Goal: Task Accomplishment & Management: Use online tool/utility

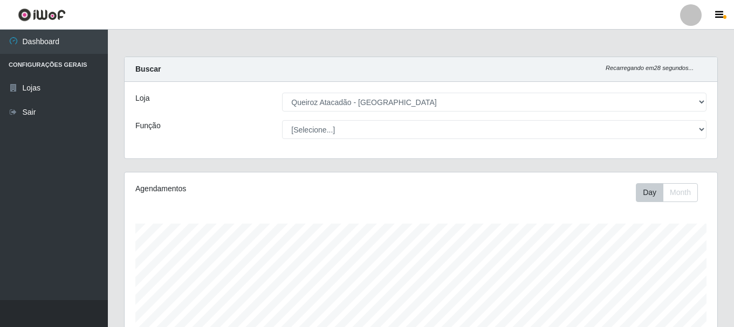
select select "464"
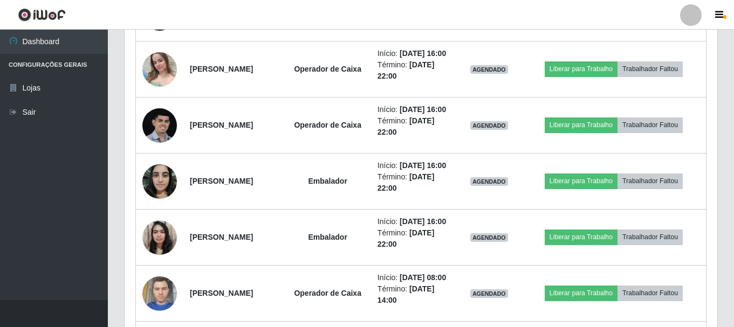
scroll to position [224, 593]
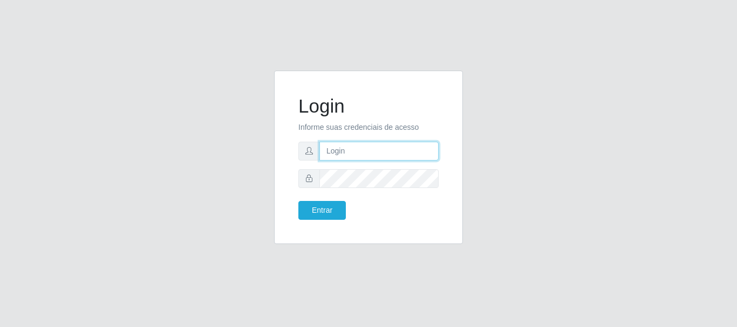
click at [358, 150] on input "text" at bounding box center [378, 151] width 119 height 19
type input "[EMAIL_ADDRESS][DOMAIN_NAME]"
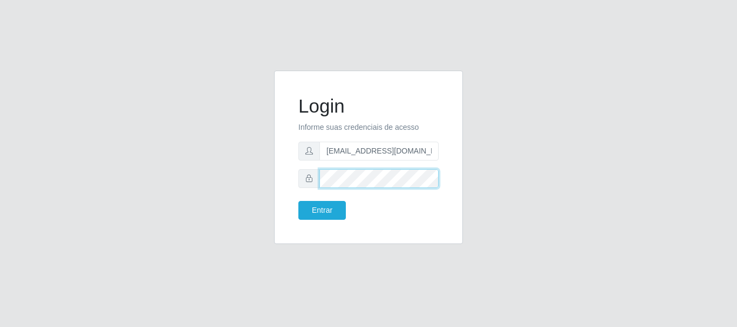
click at [298, 201] on button "Entrar" at bounding box center [321, 210] width 47 height 19
click button "Entrar" at bounding box center [321, 210] width 47 height 19
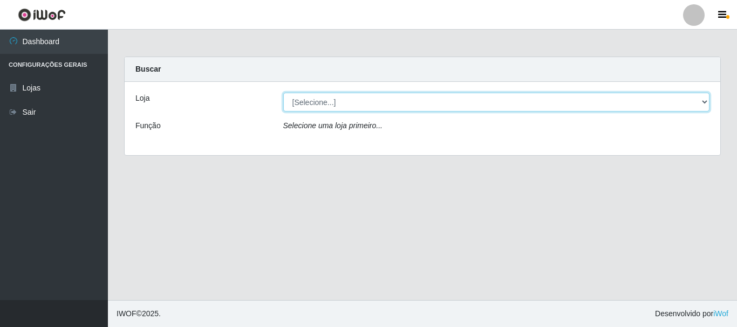
click at [704, 103] on select "[Selecione...] Queiroz Atacadão - [GEOGRAPHIC_DATA]" at bounding box center [496, 102] width 427 height 19
select select "464"
click at [283, 93] on select "[Selecione...] Queiroz Atacadão - [GEOGRAPHIC_DATA]" at bounding box center [496, 102] width 427 height 19
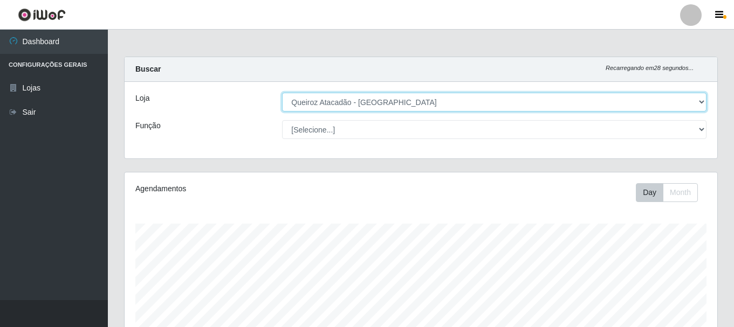
scroll to position [224, 593]
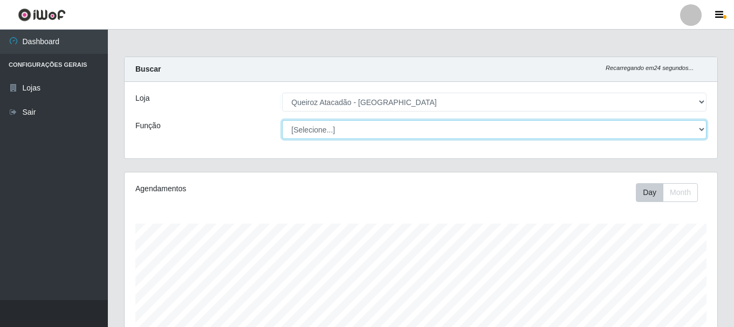
click at [704, 127] on select "[Selecione...] Embalador Embalador + Embalador ++ Operador de Caixa Operador de…" at bounding box center [494, 129] width 424 height 19
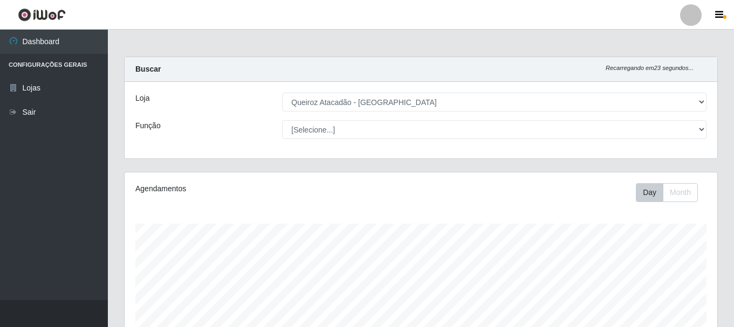
click at [721, 119] on div "Carregando... Buscar Recarregando em 23 segundos... Loja [Selecione...] Queiroz…" at bounding box center [421, 114] width 610 height 115
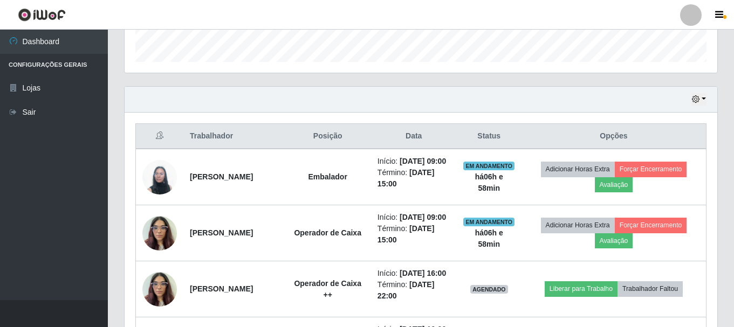
scroll to position [378, 0]
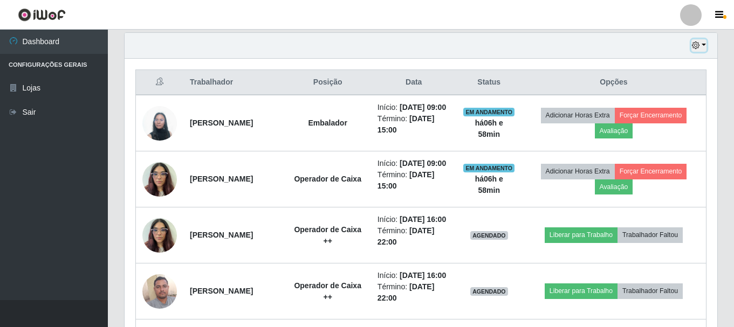
click at [705, 46] on button "button" at bounding box center [698, 45] width 15 height 12
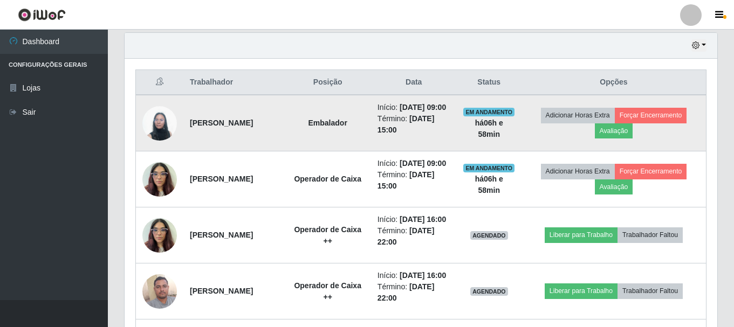
click at [285, 152] on td "[PERSON_NAME]" at bounding box center [233, 123] width 101 height 57
click at [676, 116] on button "Forçar Encerramento" at bounding box center [651, 115] width 72 height 15
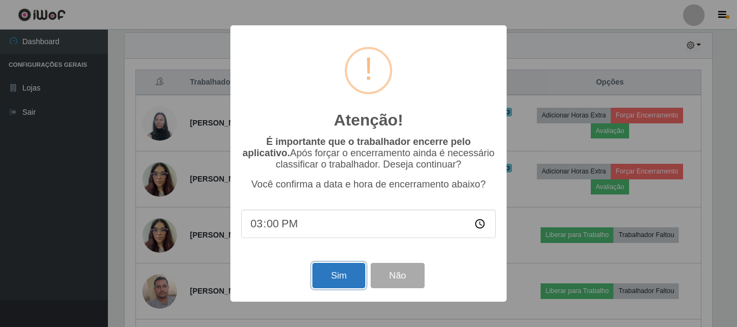
click at [342, 274] on button "Sim" at bounding box center [338, 275] width 52 height 25
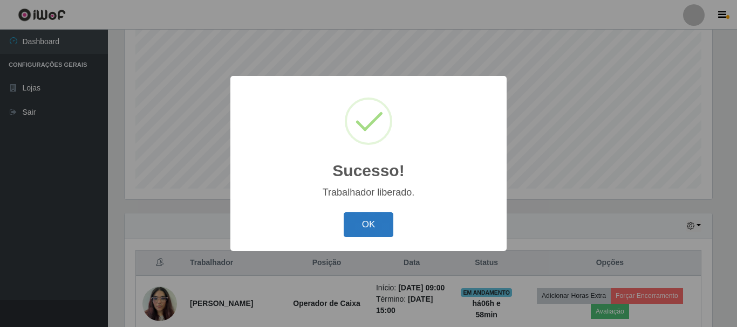
click at [378, 231] on button "OK" at bounding box center [369, 225] width 50 height 25
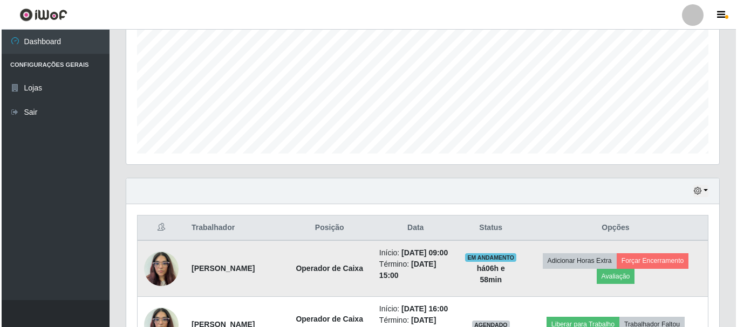
scroll to position [251, 0]
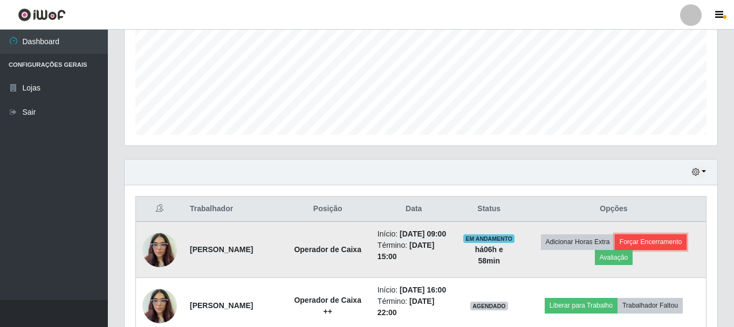
click at [659, 248] on button "Forçar Encerramento" at bounding box center [651, 242] width 72 height 15
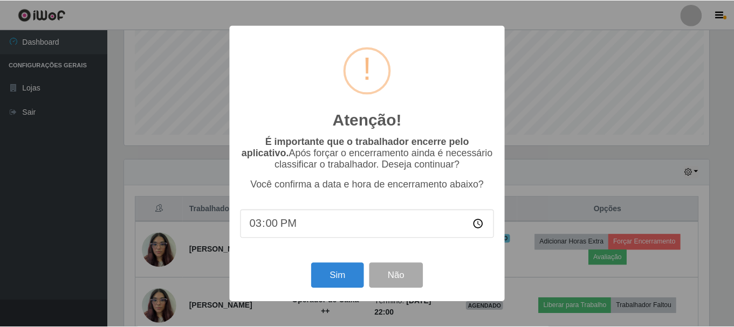
scroll to position [224, 587]
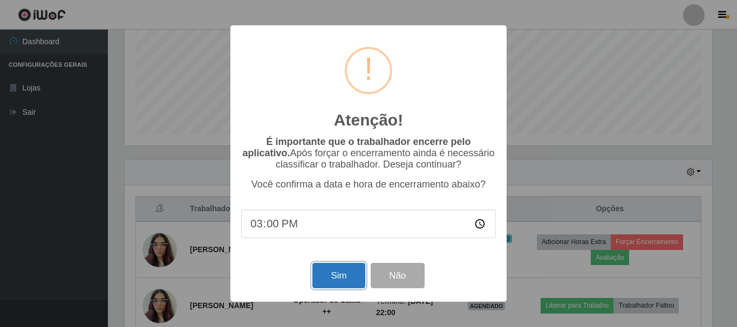
click at [327, 278] on button "Sim" at bounding box center [338, 275] width 52 height 25
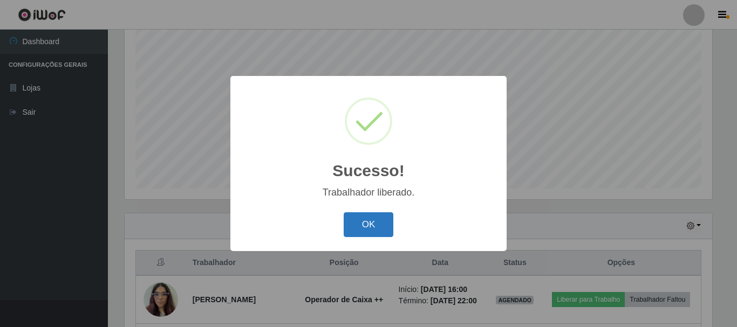
click at [369, 221] on button "OK" at bounding box center [369, 225] width 50 height 25
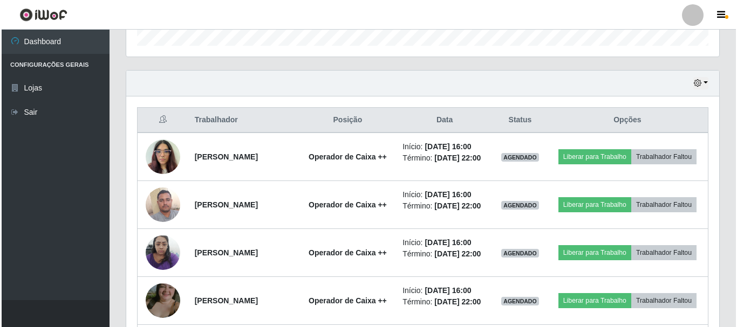
scroll to position [359, 0]
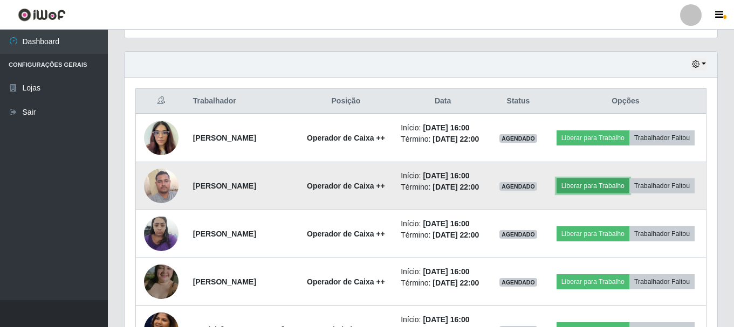
click at [629, 190] on button "Liberar para Trabalho" at bounding box center [593, 186] width 73 height 15
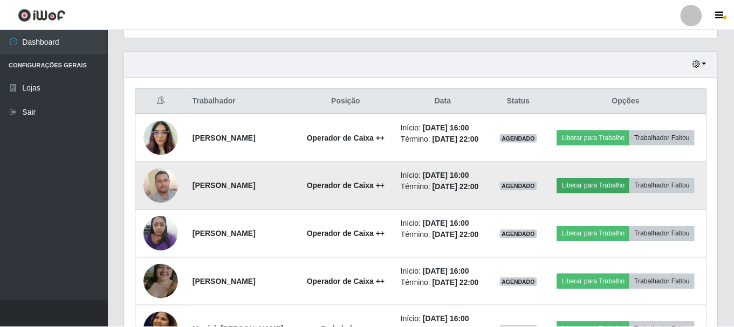
scroll to position [224, 587]
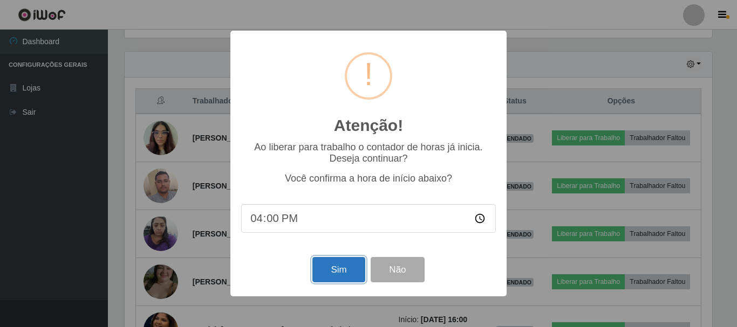
click at [328, 279] on button "Sim" at bounding box center [338, 269] width 52 height 25
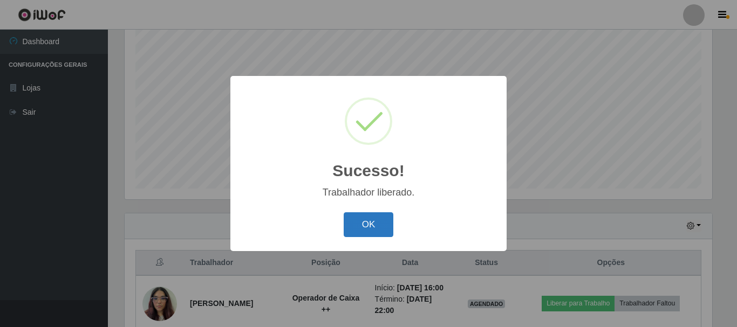
click at [367, 230] on button "OK" at bounding box center [369, 225] width 50 height 25
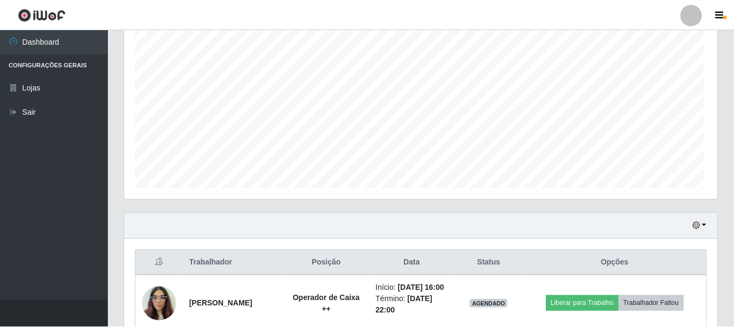
scroll to position [0, 0]
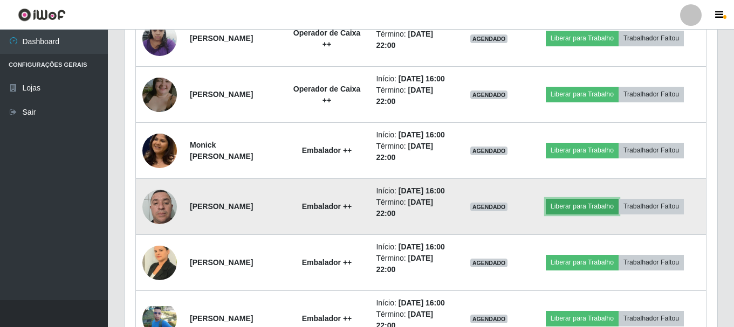
click at [599, 214] on button "Liberar para Trabalho" at bounding box center [582, 206] width 73 height 15
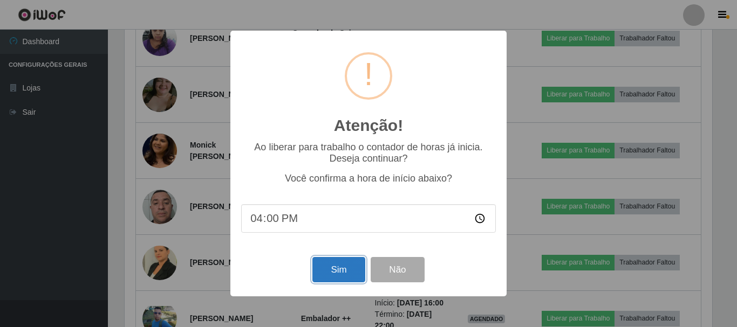
click at [335, 274] on button "Sim" at bounding box center [338, 269] width 52 height 25
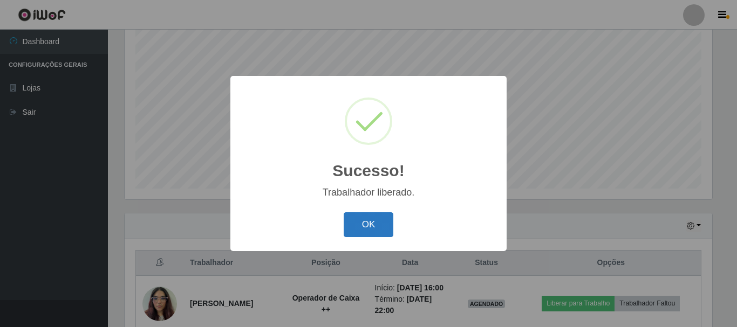
click at [365, 224] on button "OK" at bounding box center [369, 225] width 50 height 25
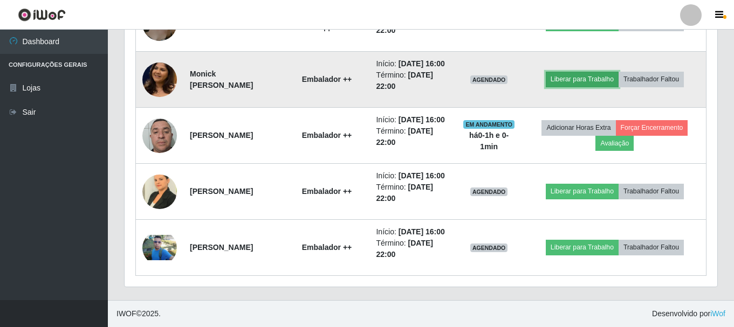
click at [606, 87] on button "Liberar para Trabalho" at bounding box center [582, 79] width 73 height 15
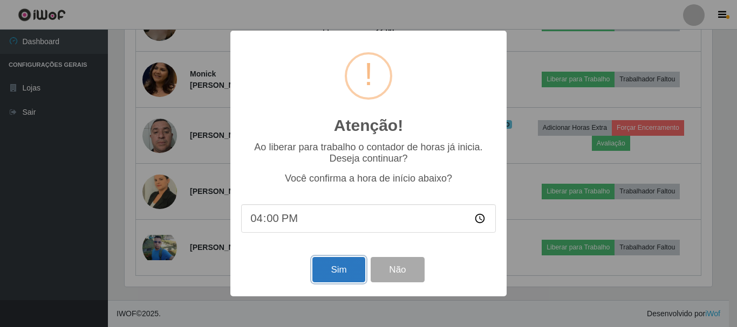
click at [344, 275] on button "Sim" at bounding box center [338, 269] width 52 height 25
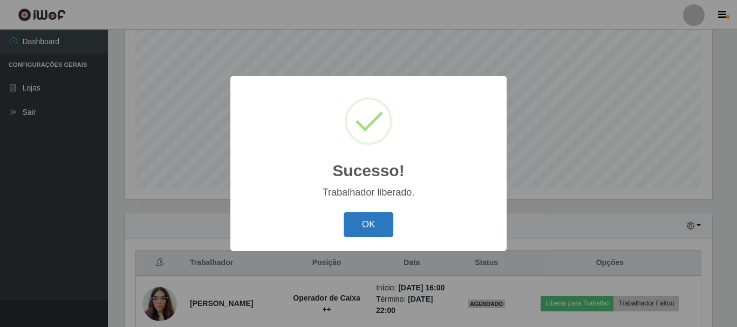
click at [385, 224] on button "OK" at bounding box center [369, 225] width 50 height 25
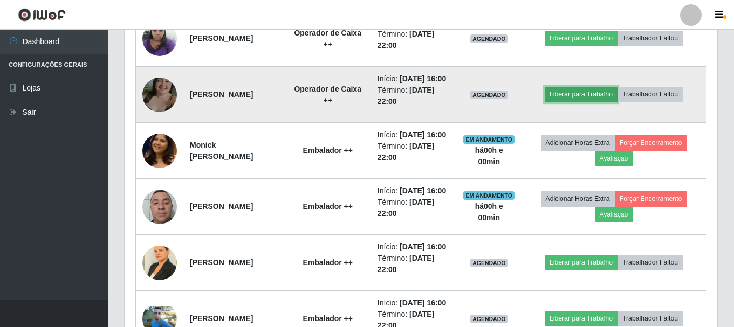
click at [601, 102] on button "Liberar para Trabalho" at bounding box center [581, 94] width 73 height 15
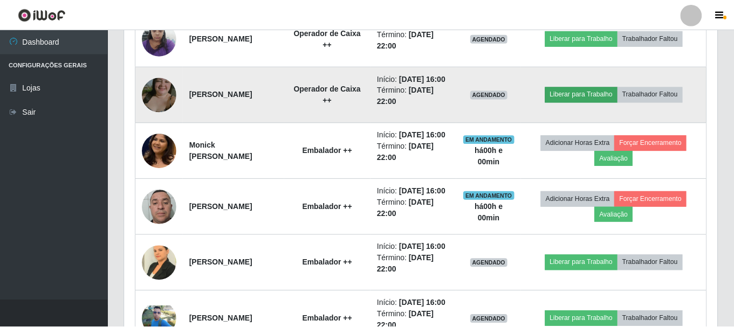
scroll to position [224, 587]
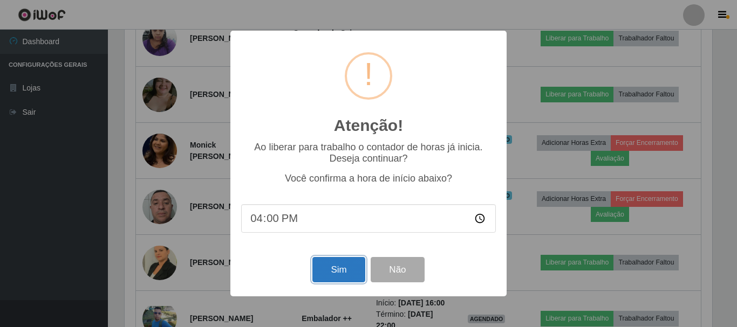
click at [338, 275] on button "Sim" at bounding box center [338, 269] width 52 height 25
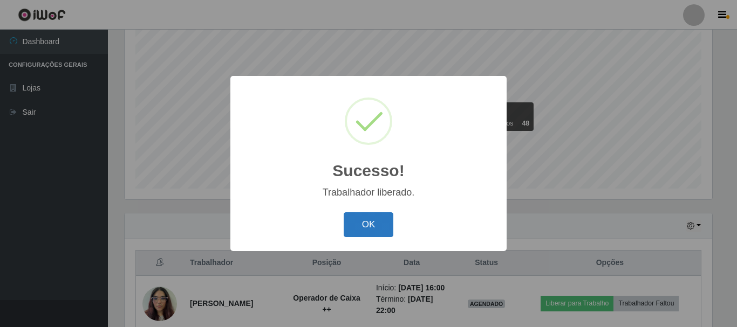
click at [362, 228] on button "OK" at bounding box center [369, 225] width 50 height 25
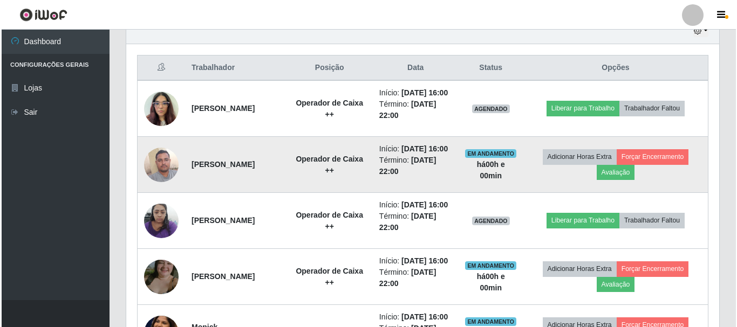
scroll to position [359, 0]
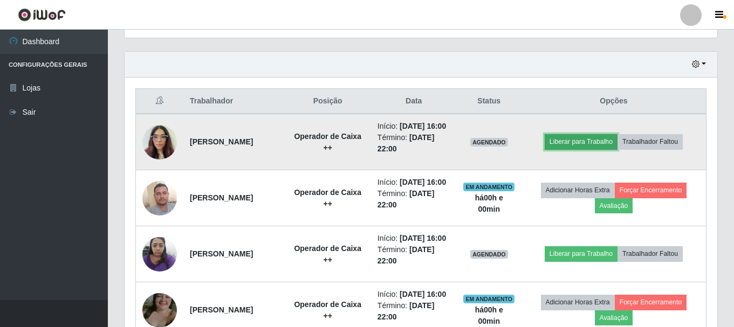
click at [584, 149] on button "Liberar para Trabalho" at bounding box center [581, 141] width 73 height 15
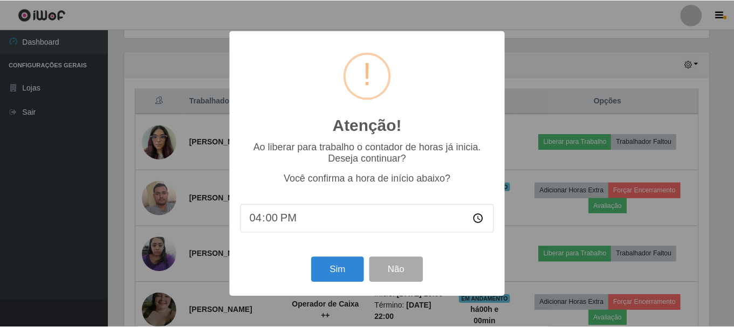
scroll to position [224, 587]
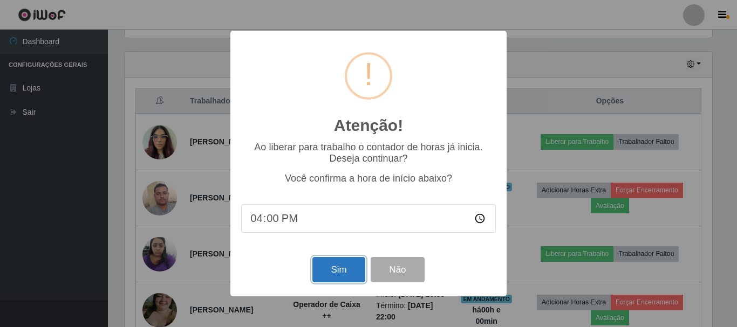
click at [338, 273] on button "Sim" at bounding box center [338, 269] width 52 height 25
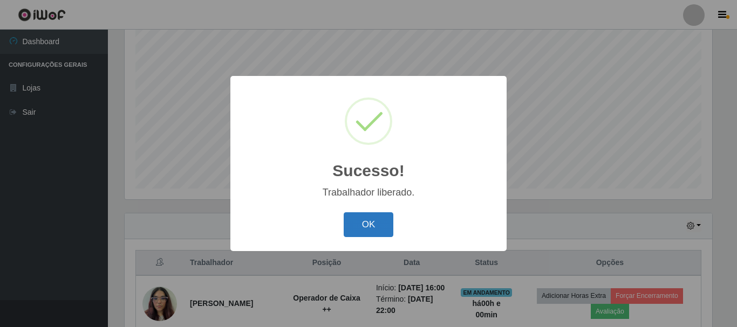
click at [381, 231] on button "OK" at bounding box center [369, 225] width 50 height 25
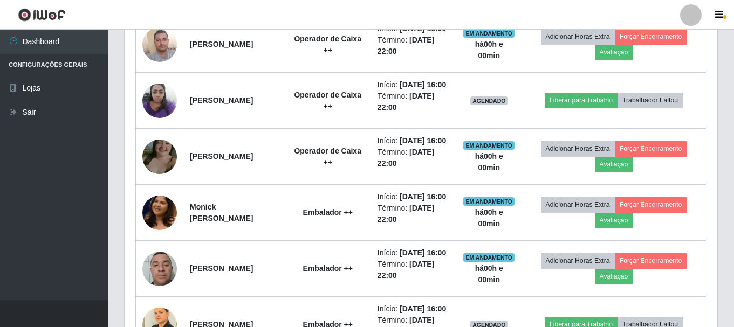
scroll to position [520, 0]
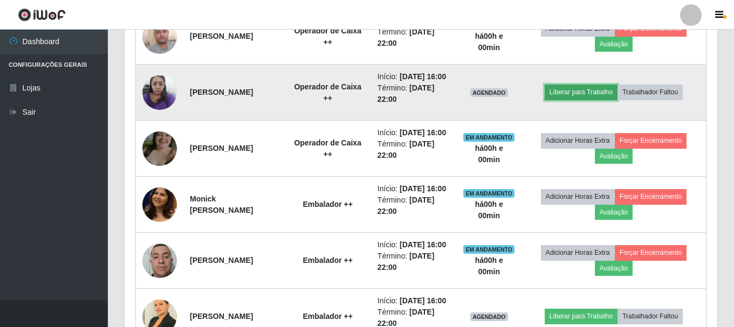
click at [574, 100] on button "Liberar para Trabalho" at bounding box center [581, 92] width 73 height 15
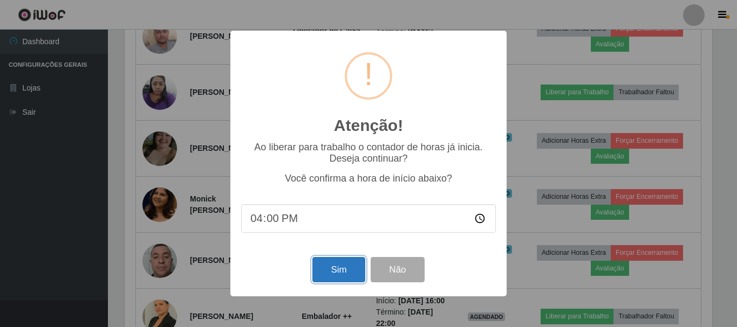
click at [338, 274] on button "Sim" at bounding box center [338, 269] width 52 height 25
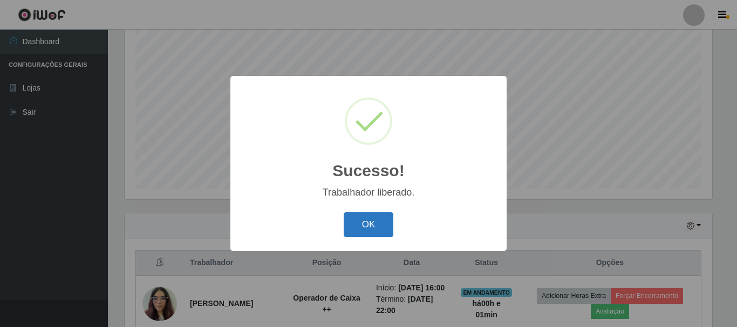
click at [382, 217] on button "OK" at bounding box center [369, 225] width 50 height 25
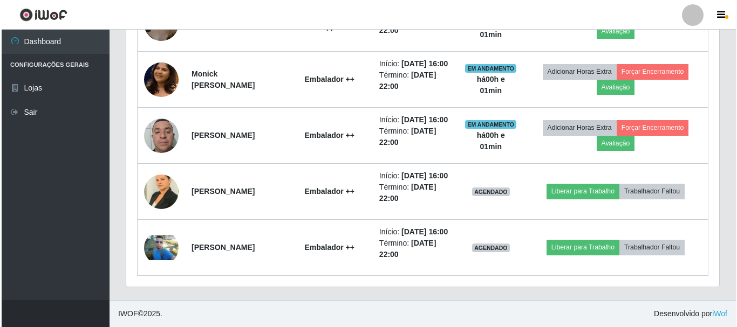
scroll to position [736, 0]
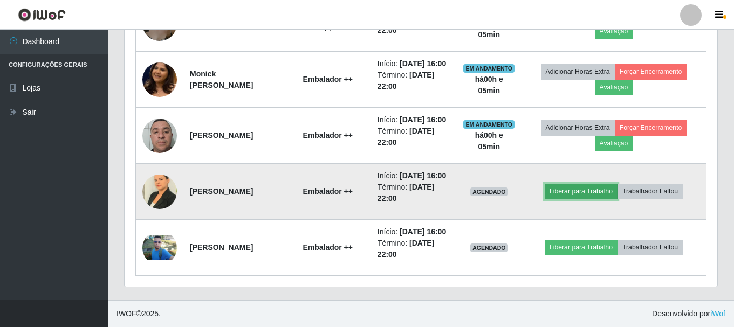
click at [618, 184] on button "Liberar para Trabalho" at bounding box center [581, 191] width 73 height 15
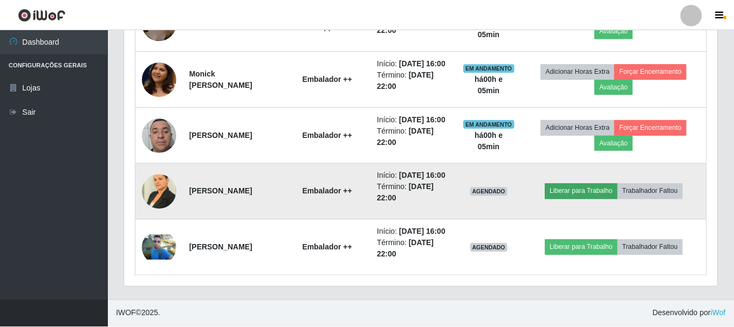
scroll to position [224, 587]
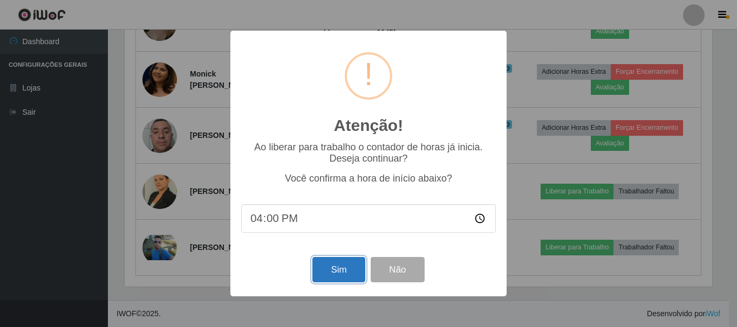
click at [337, 268] on button "Sim" at bounding box center [338, 269] width 52 height 25
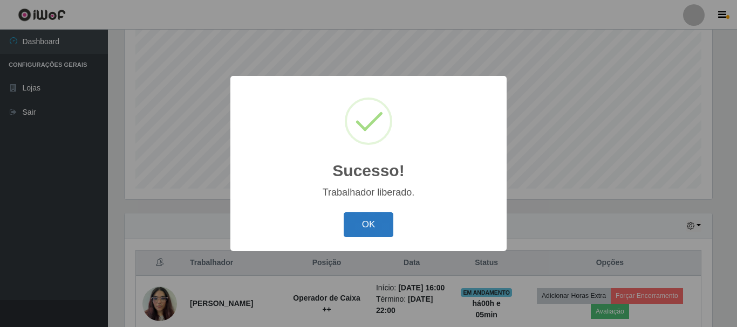
click at [382, 225] on button "OK" at bounding box center [369, 225] width 50 height 25
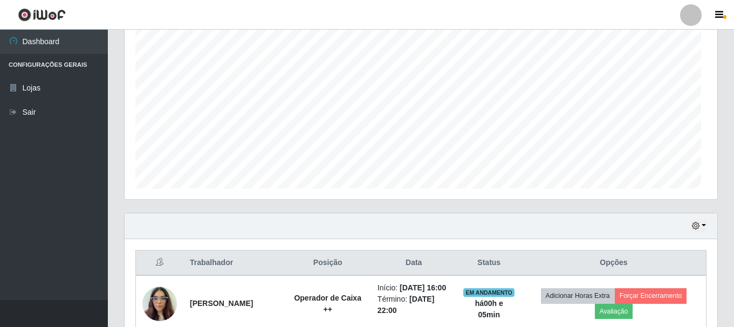
scroll to position [224, 593]
click at [696, 228] on icon "button" at bounding box center [696, 226] width 8 height 8
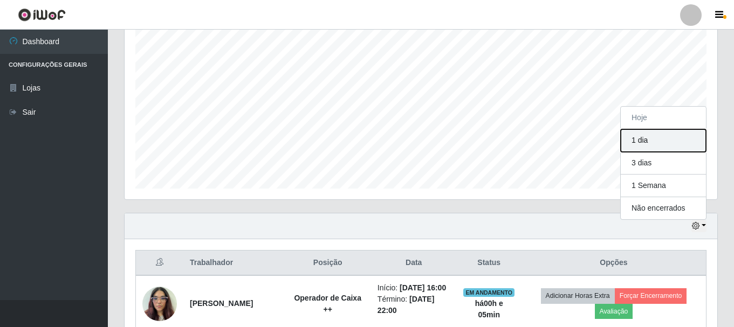
click at [669, 137] on button "1 dia" at bounding box center [663, 140] width 85 height 23
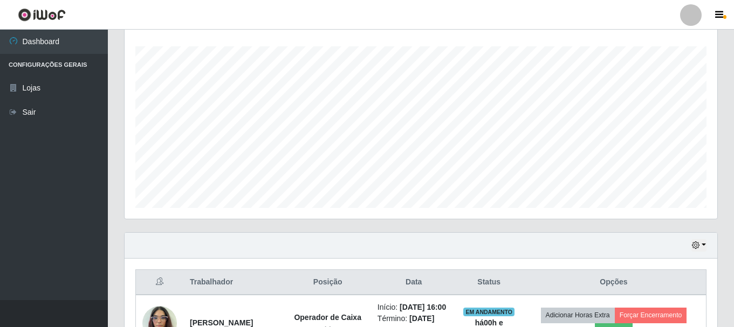
scroll to position [270, 0]
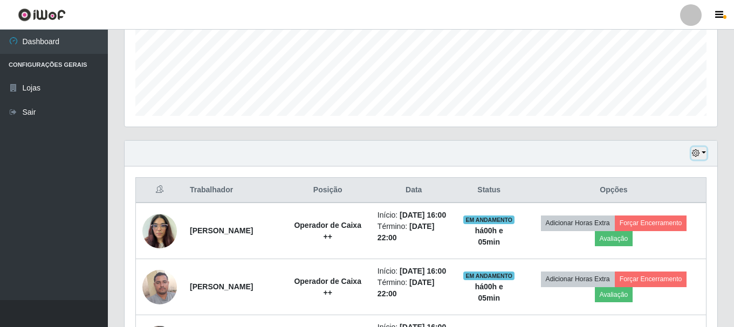
click at [704, 155] on button "button" at bounding box center [698, 153] width 15 height 12
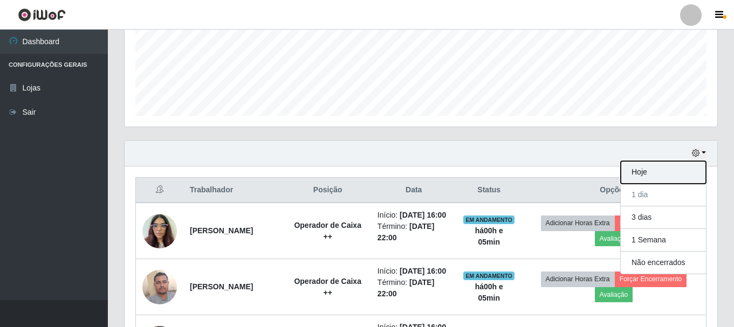
click at [660, 177] on button "Hoje" at bounding box center [663, 172] width 85 height 23
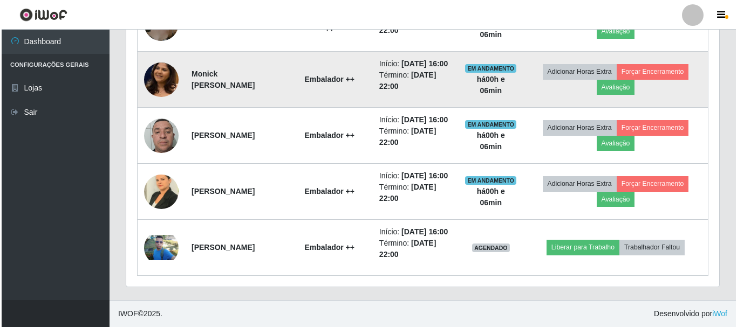
scroll to position [736, 0]
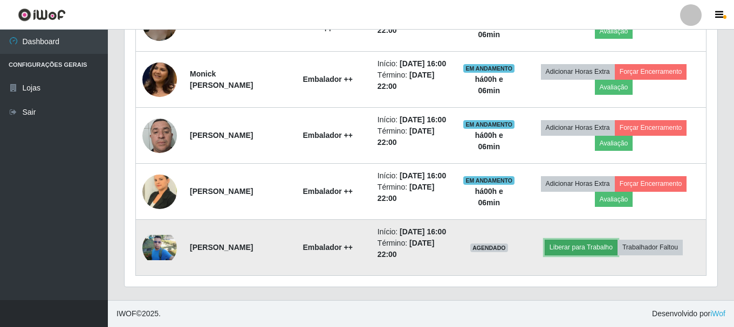
click at [618, 245] on button "Liberar para Trabalho" at bounding box center [581, 247] width 73 height 15
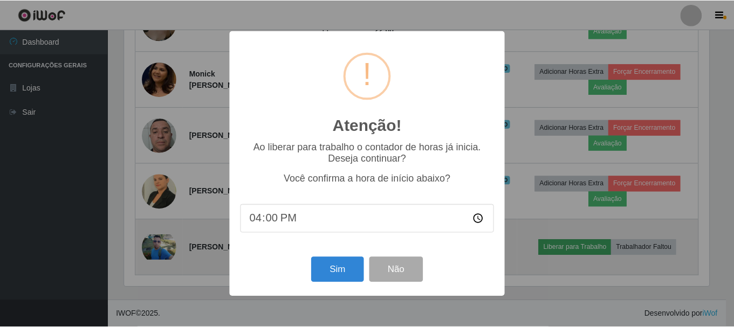
scroll to position [224, 587]
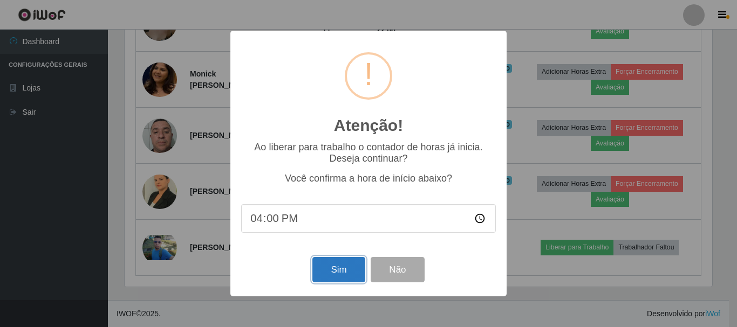
click at [354, 271] on button "Sim" at bounding box center [338, 269] width 52 height 25
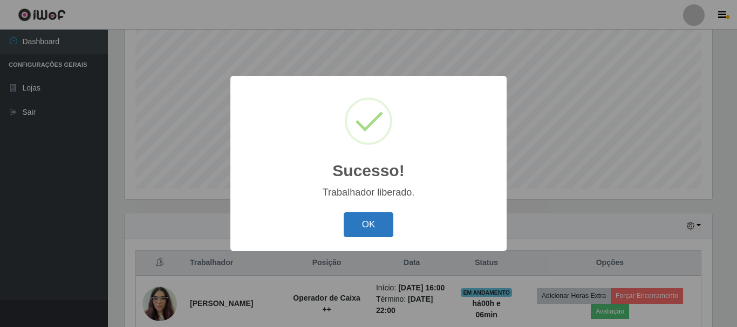
click at [374, 232] on button "OK" at bounding box center [369, 225] width 50 height 25
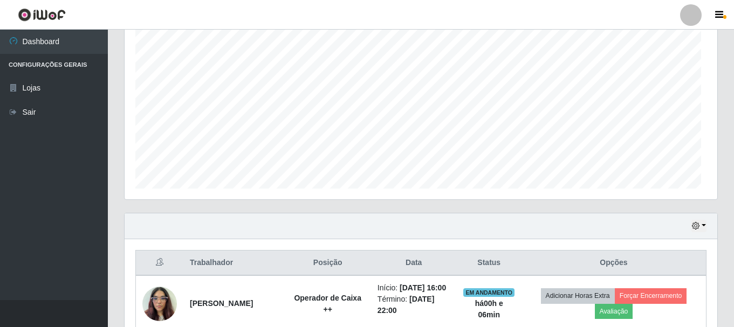
scroll to position [224, 593]
